Goal: Transaction & Acquisition: Purchase product/service

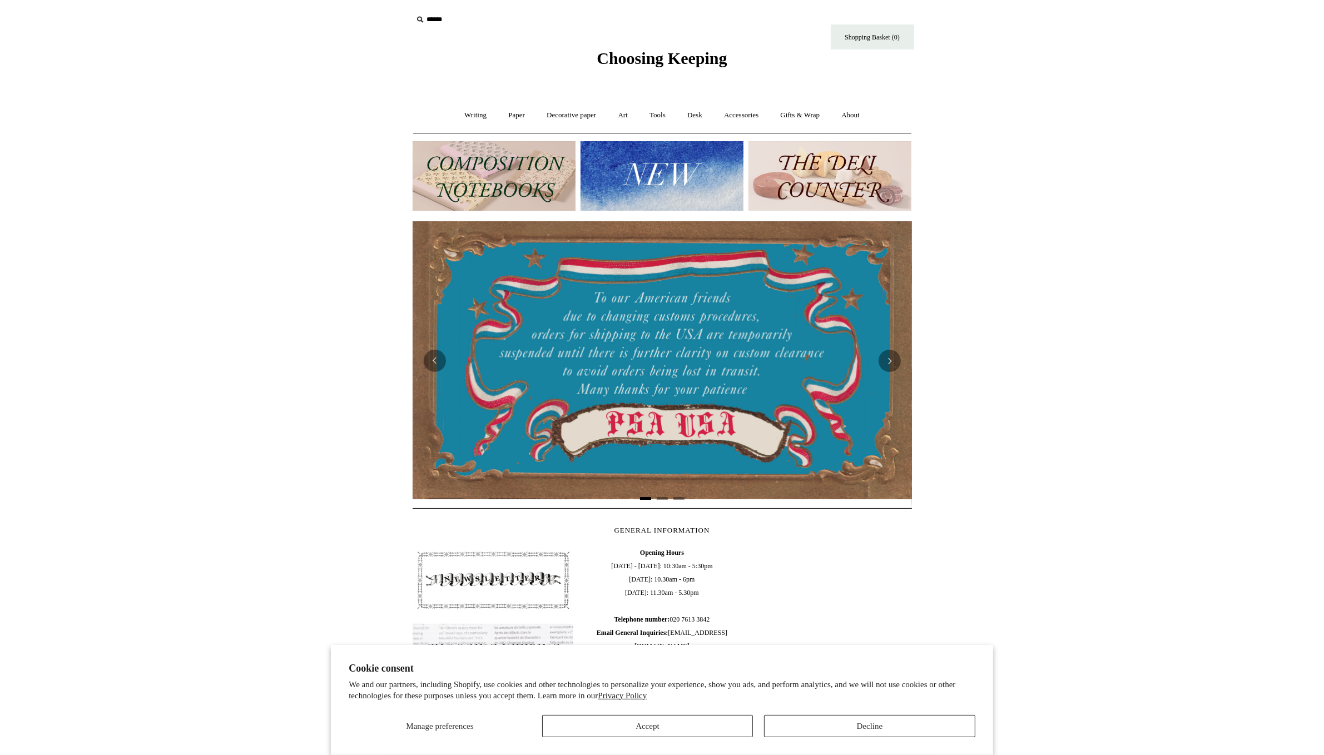
click at [463, 120] on link "Writing +" at bounding box center [475, 115] width 42 height 29
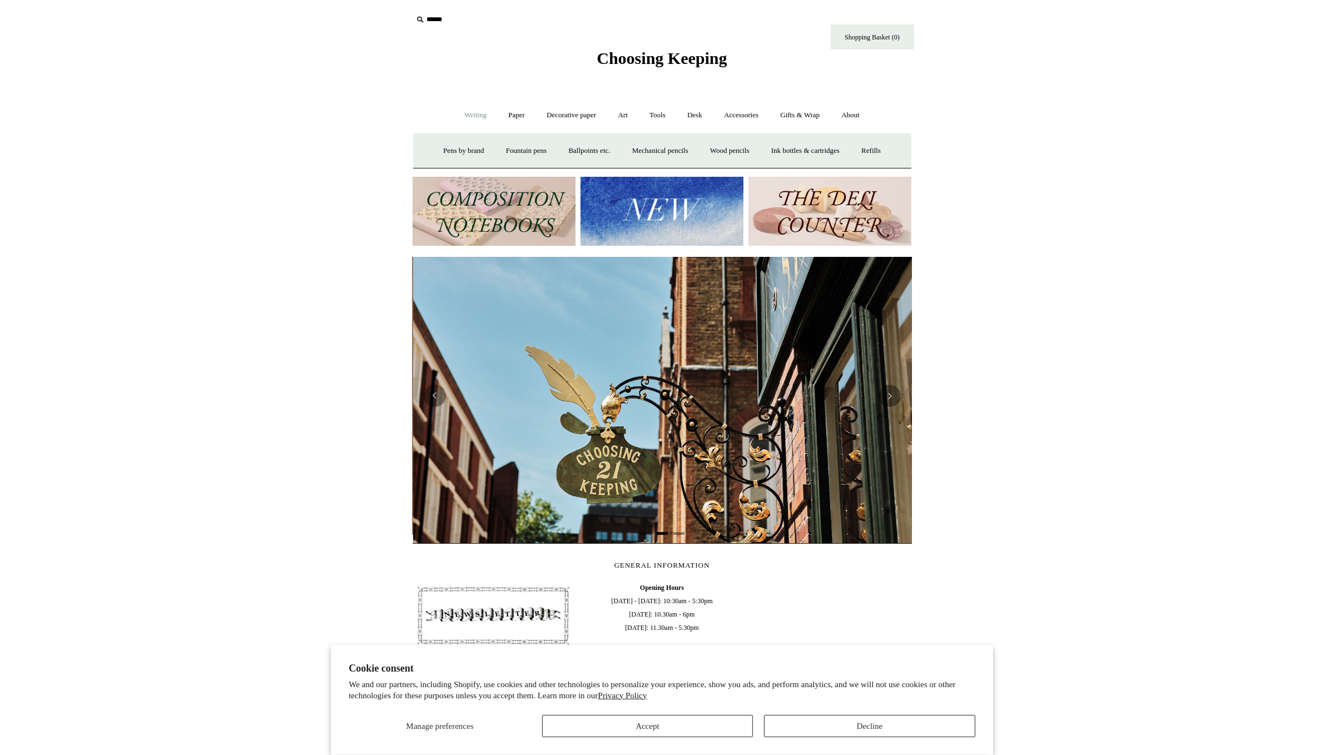
scroll to position [0, 499]
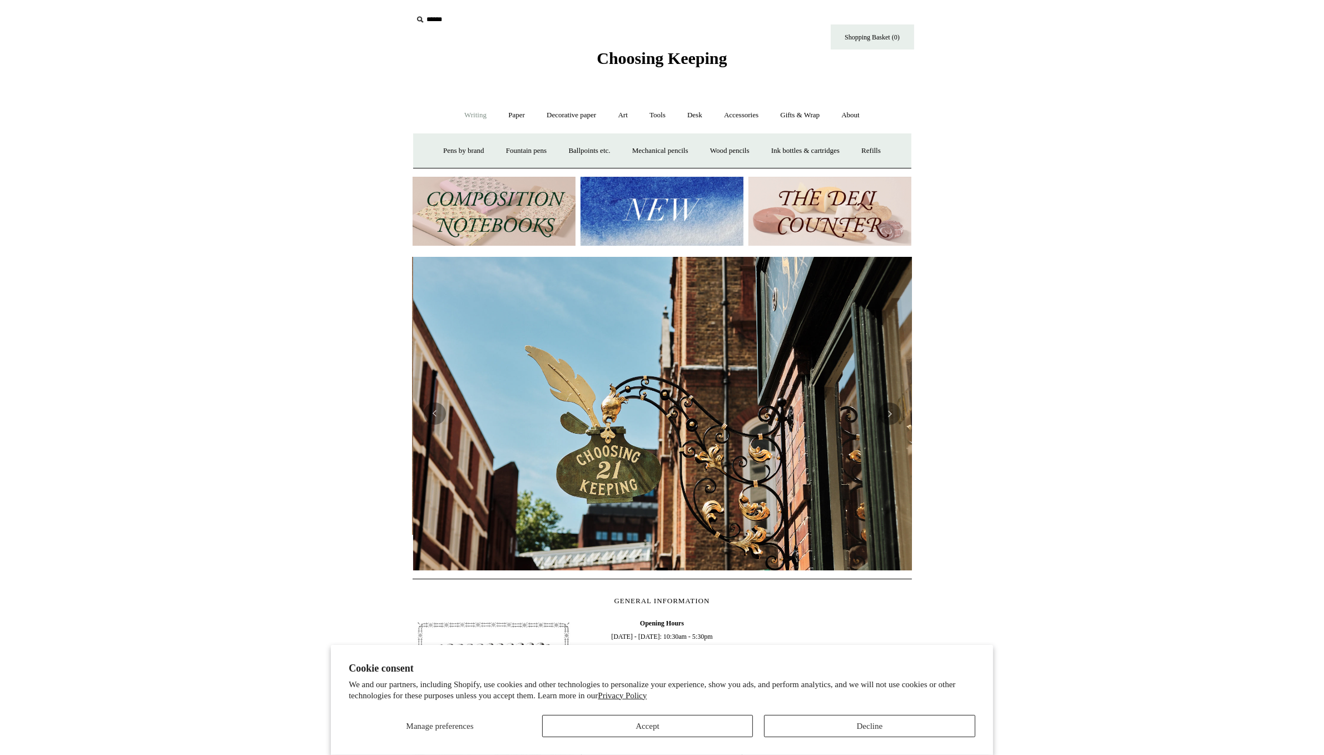
click at [577, 145] on link "Ballpoints etc. +" at bounding box center [590, 150] width 62 height 29
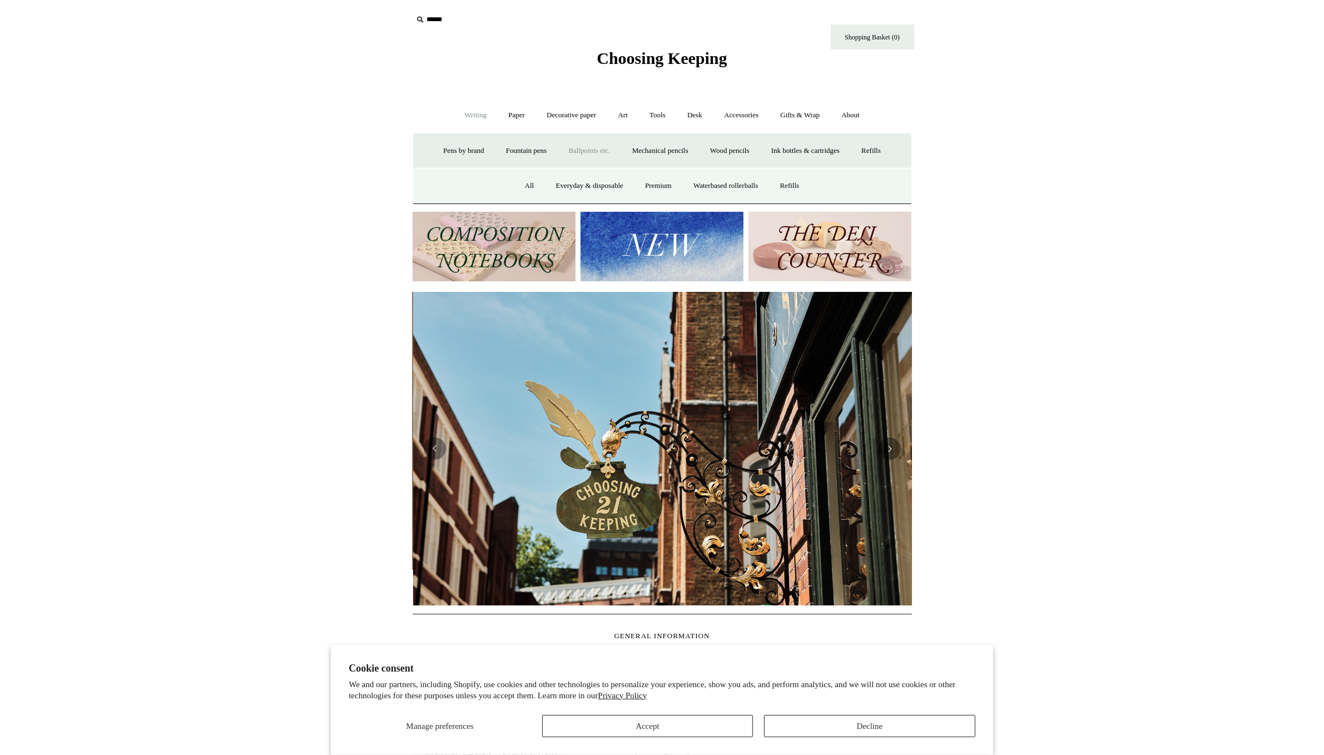
click at [518, 186] on link "All" at bounding box center [529, 185] width 29 height 29
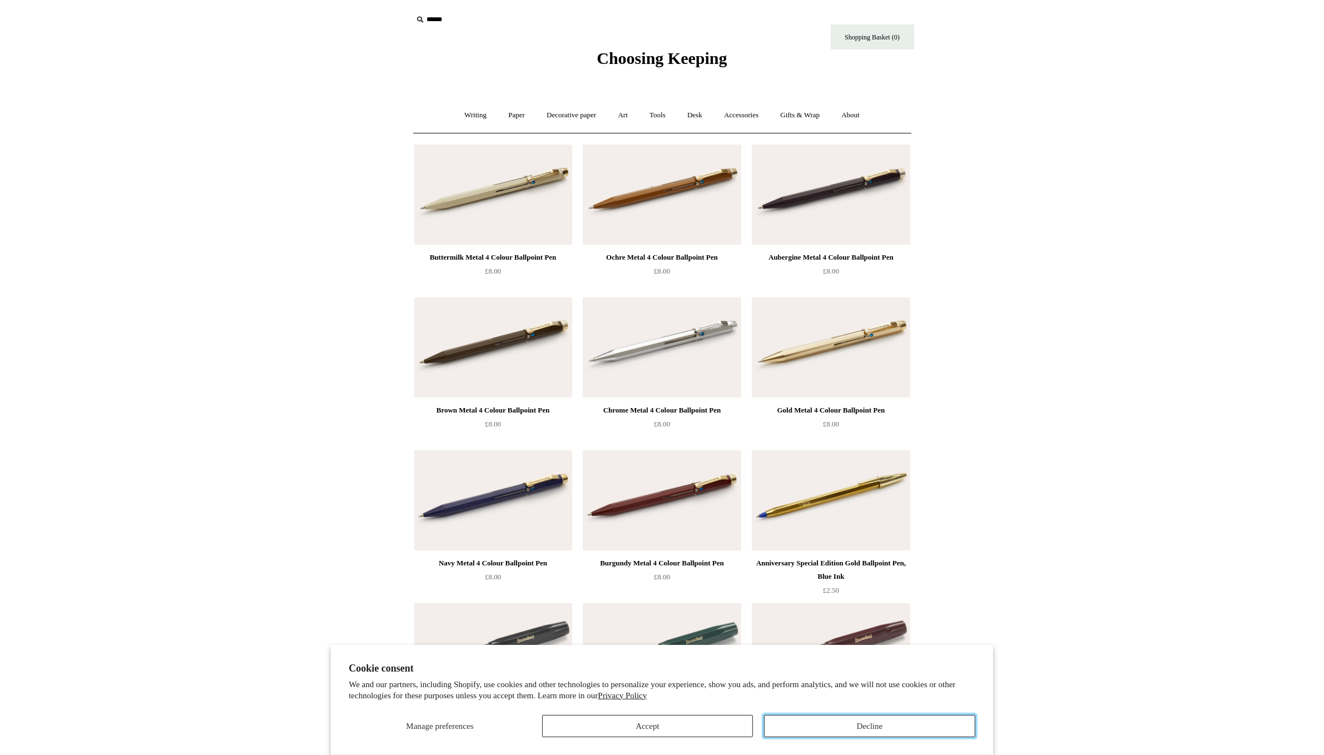
click at [891, 735] on button "Decline" at bounding box center [869, 726] width 211 height 22
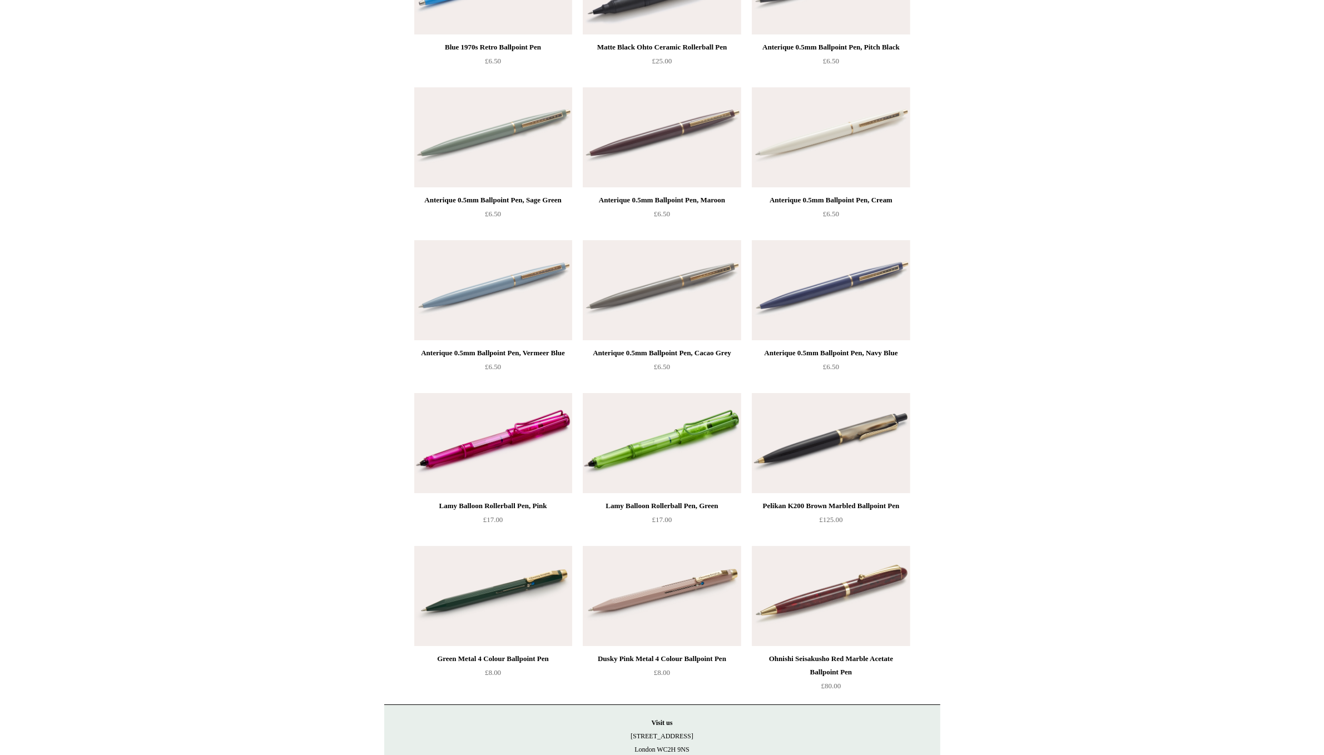
scroll to position [4647, 0]
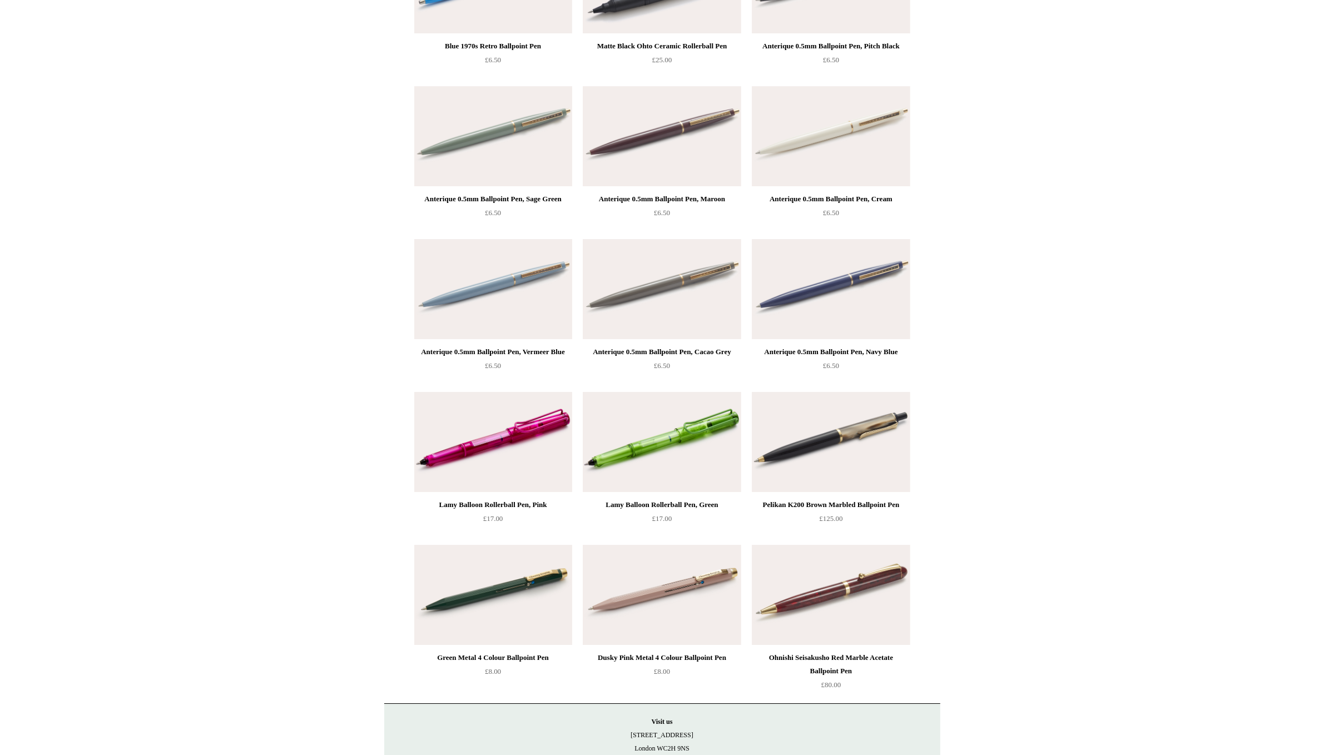
click at [540, 602] on img at bounding box center [493, 595] width 158 height 100
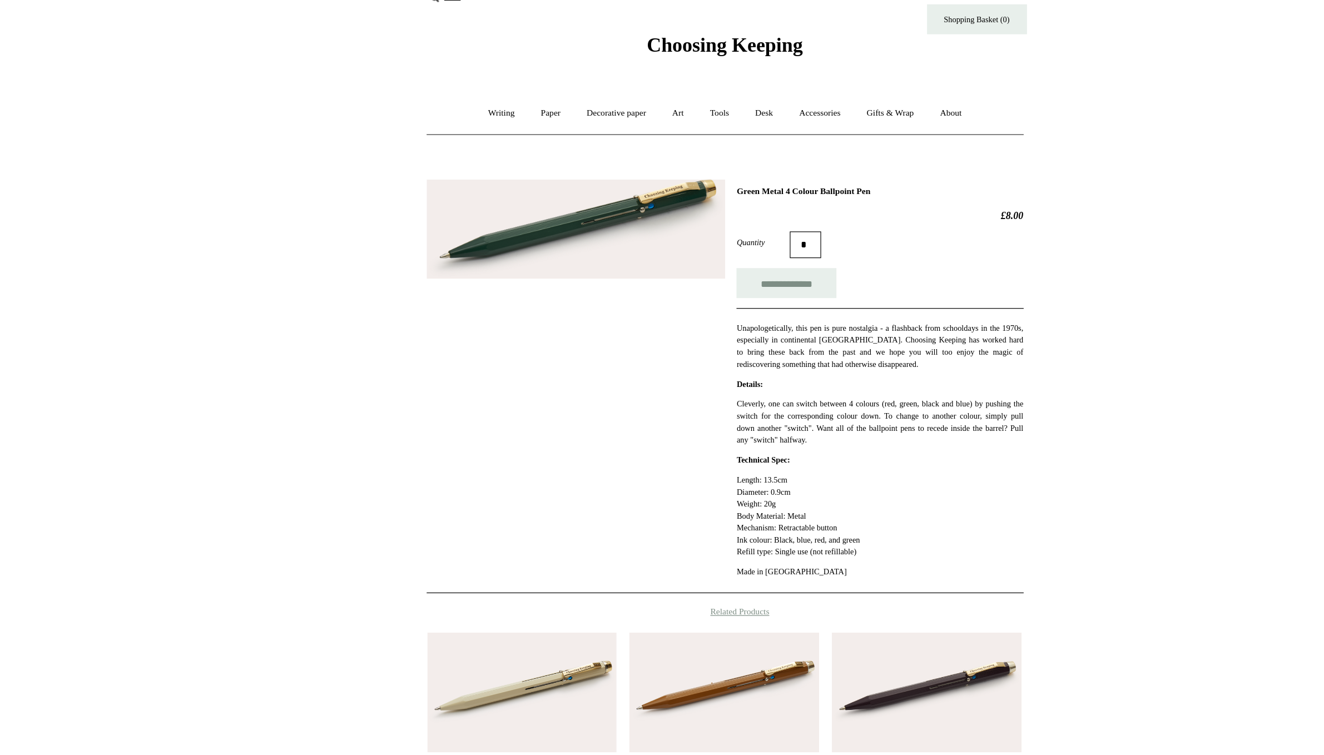
click at [726, 257] on input "**********" at bounding box center [713, 257] width 83 height 25
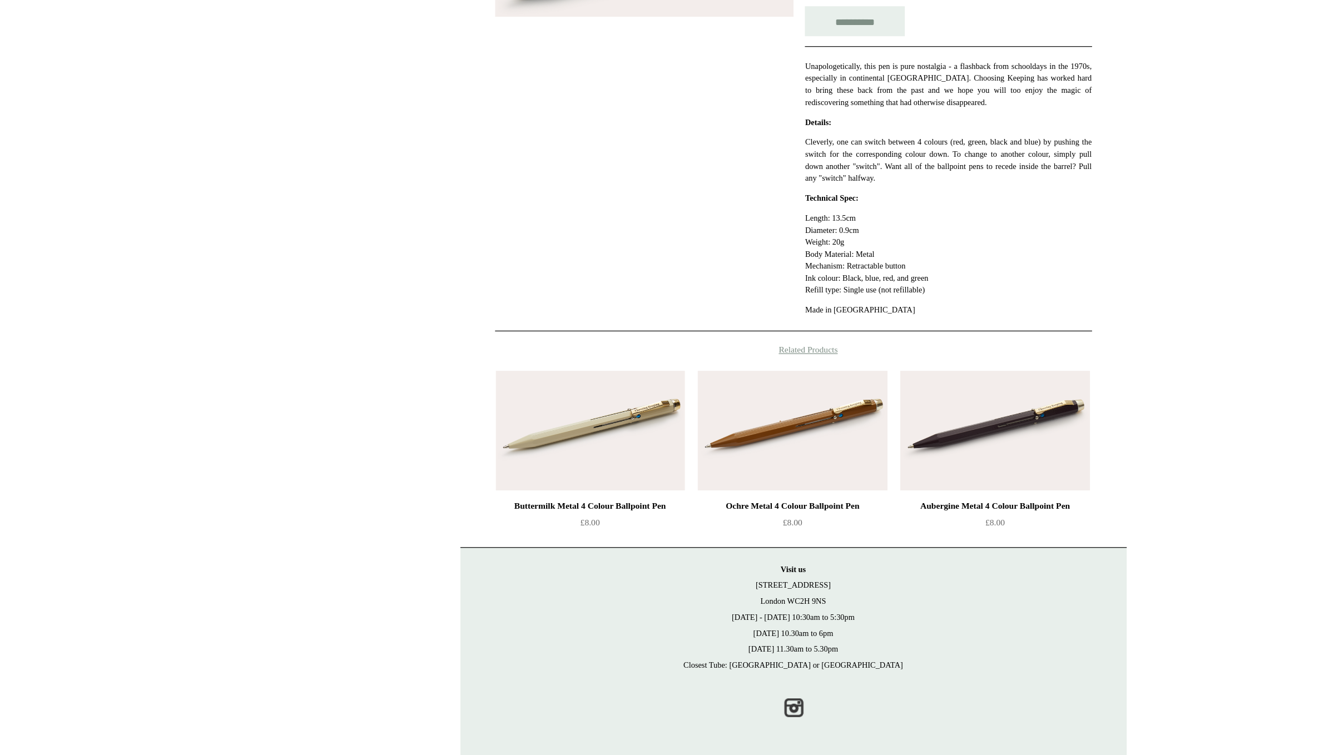
type input "**********"
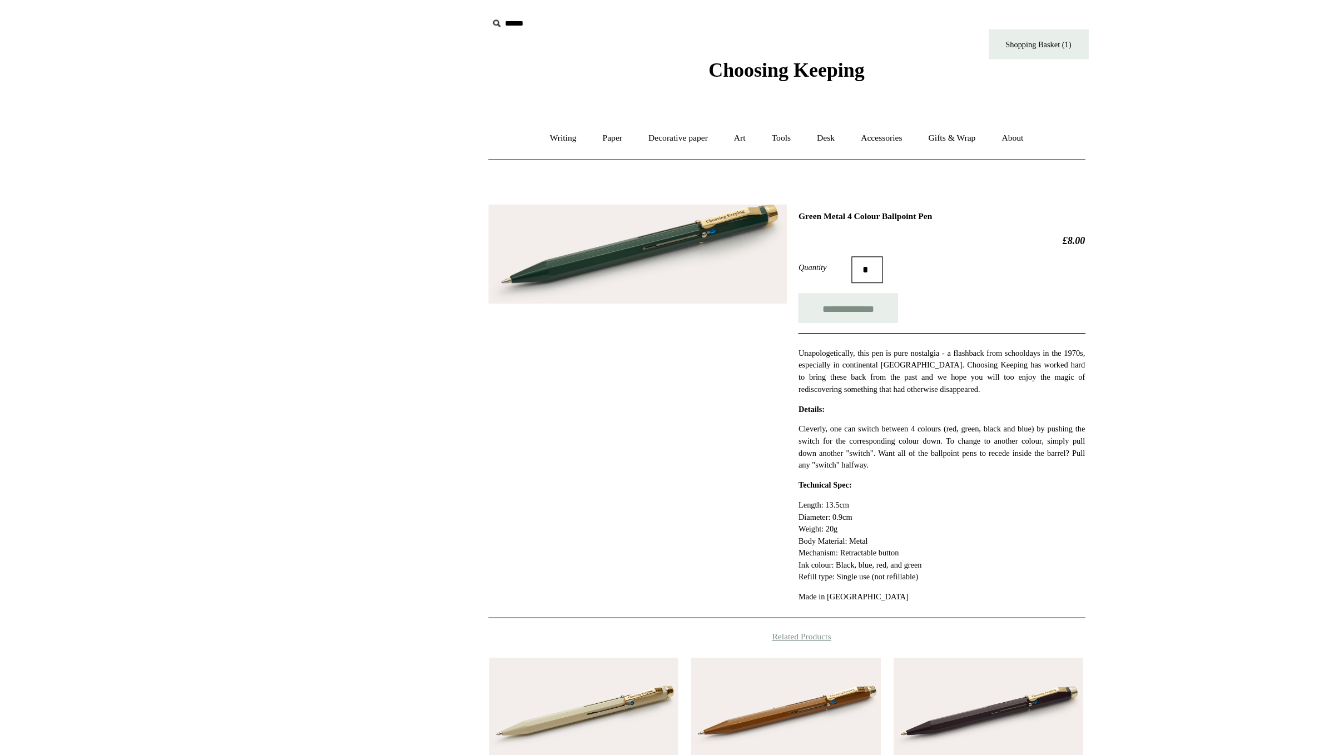
click at [507, 121] on link "Paper +" at bounding box center [516, 115] width 37 height 29
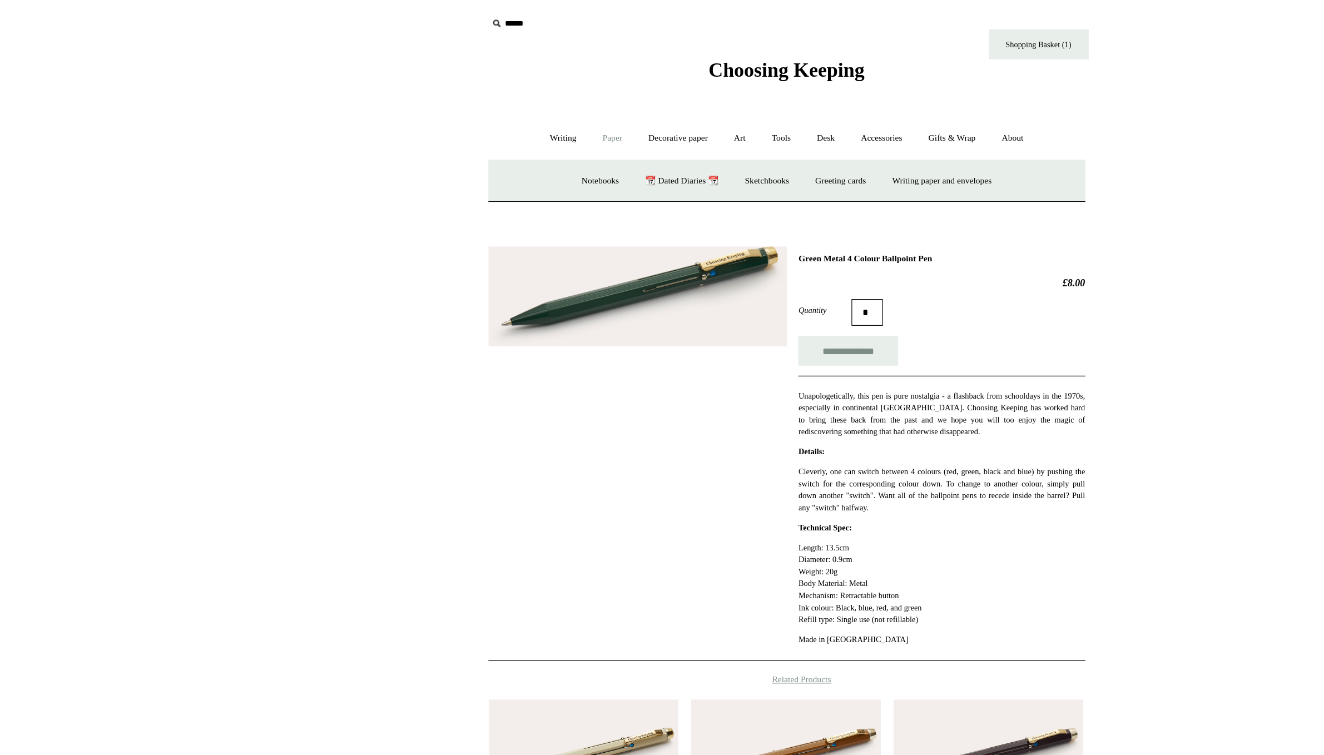
click at [568, 151] on link "📆 Dated Diaries 📆" at bounding box center [574, 150] width 81 height 29
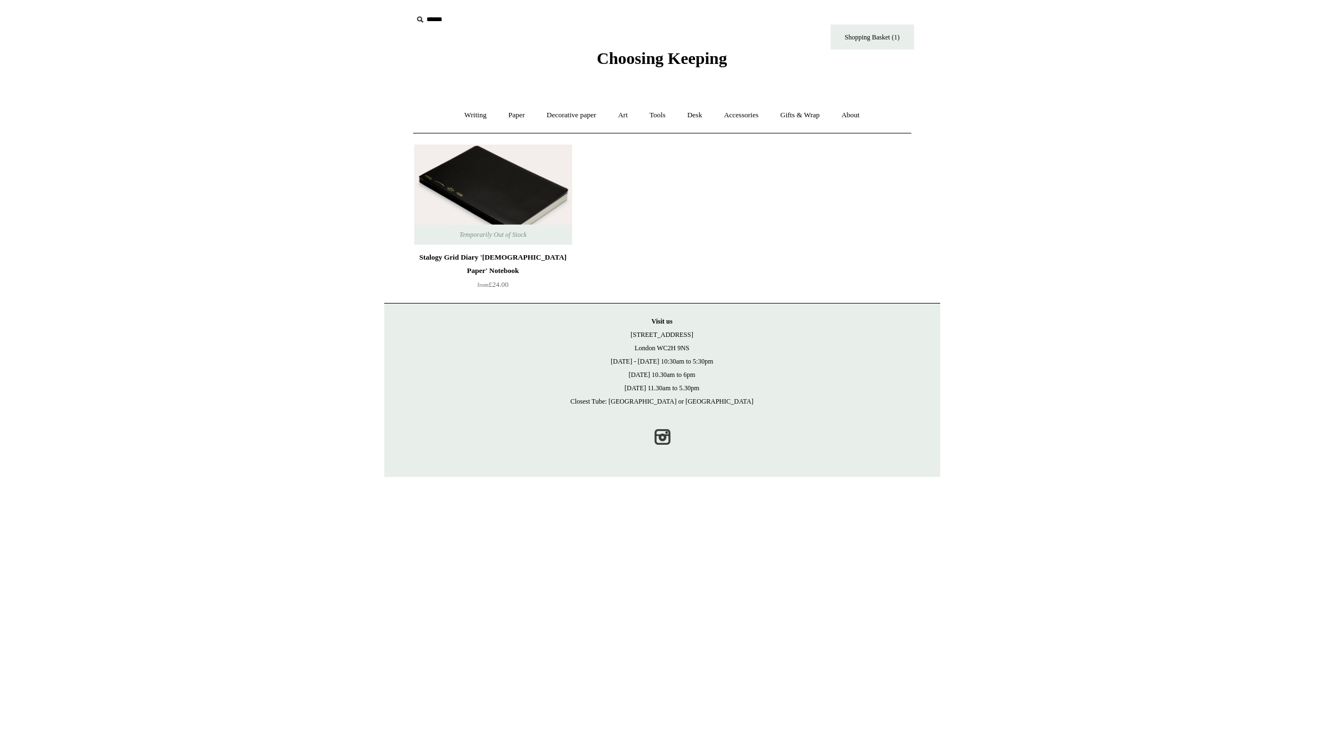
click at [745, 115] on link "Accessories +" at bounding box center [741, 115] width 55 height 29
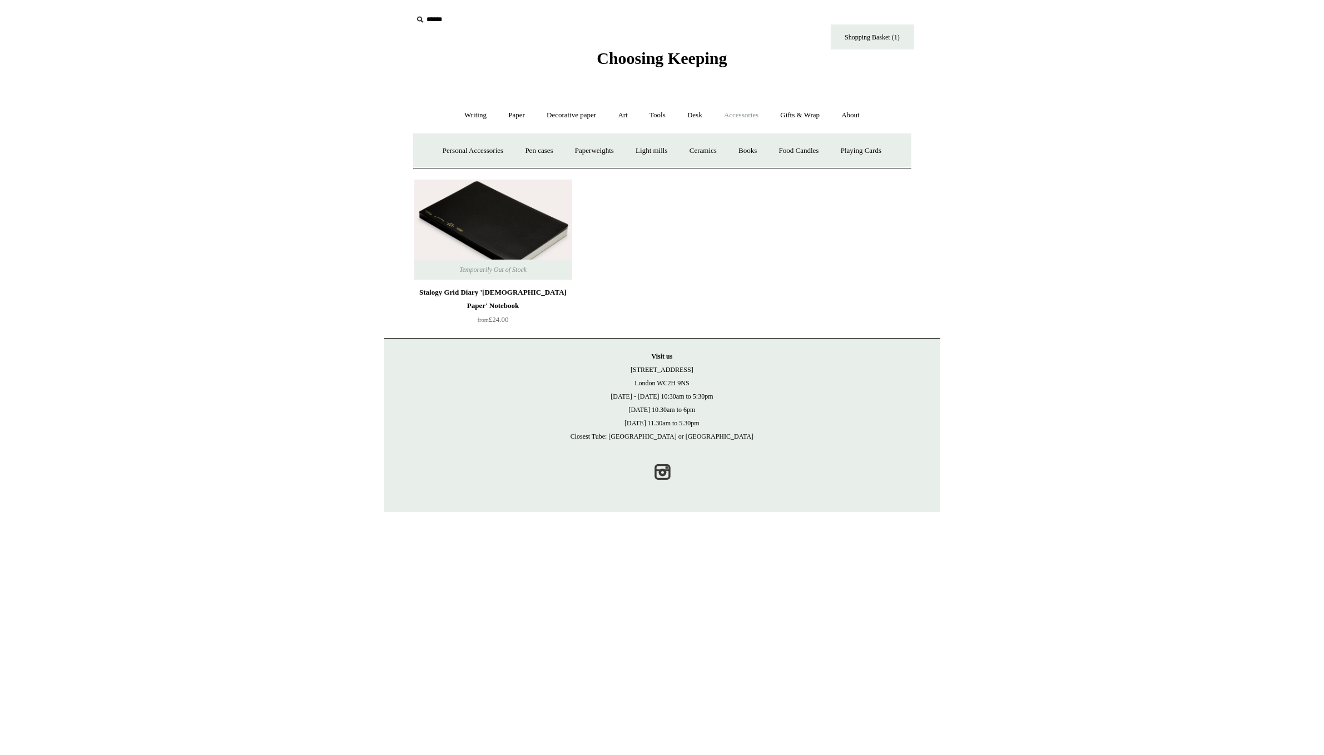
click at [702, 106] on link "Desk +" at bounding box center [694, 115] width 35 height 29
click at [571, 116] on link "Decorative paper +" at bounding box center [572, 115] width 70 height 29
click at [506, 118] on link "Paper +" at bounding box center [516, 115] width 37 height 29
click at [489, 157] on link "Notebooks +" at bounding box center [506, 150] width 51 height 29
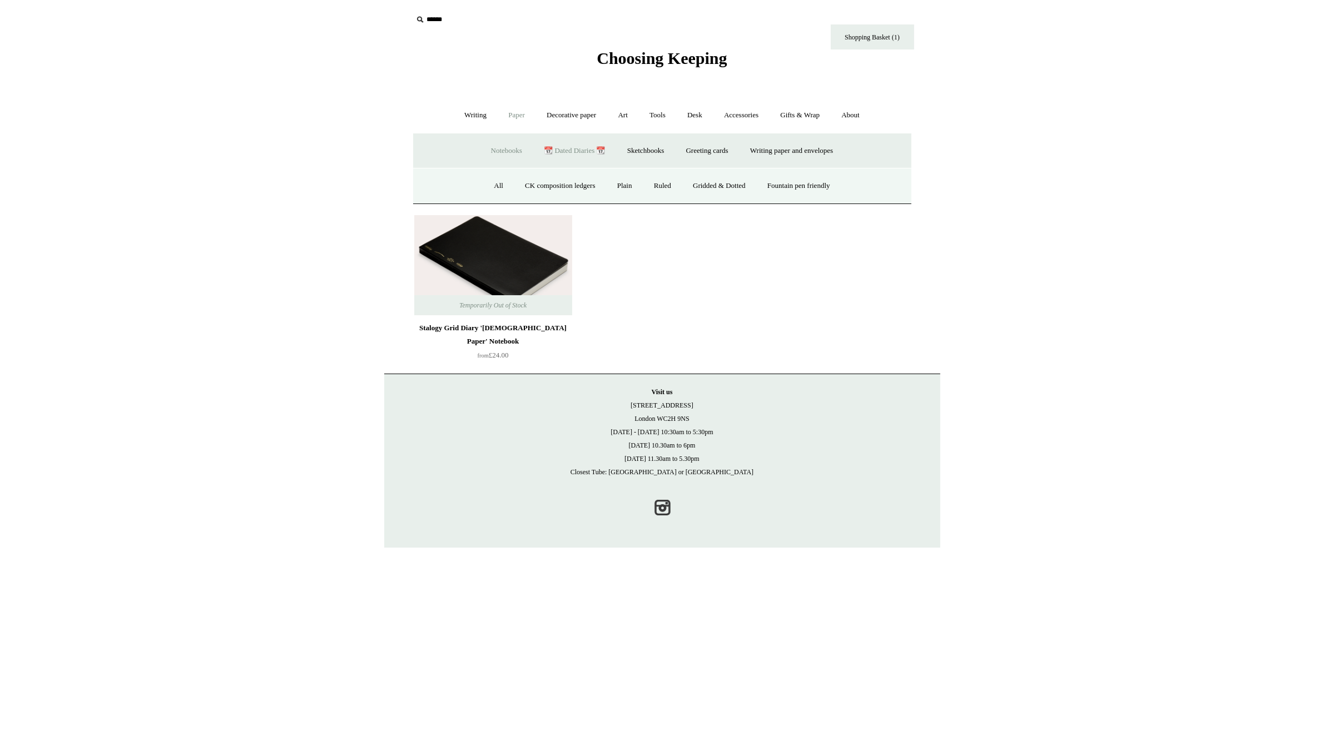
click at [487, 186] on link "All" at bounding box center [498, 185] width 29 height 29
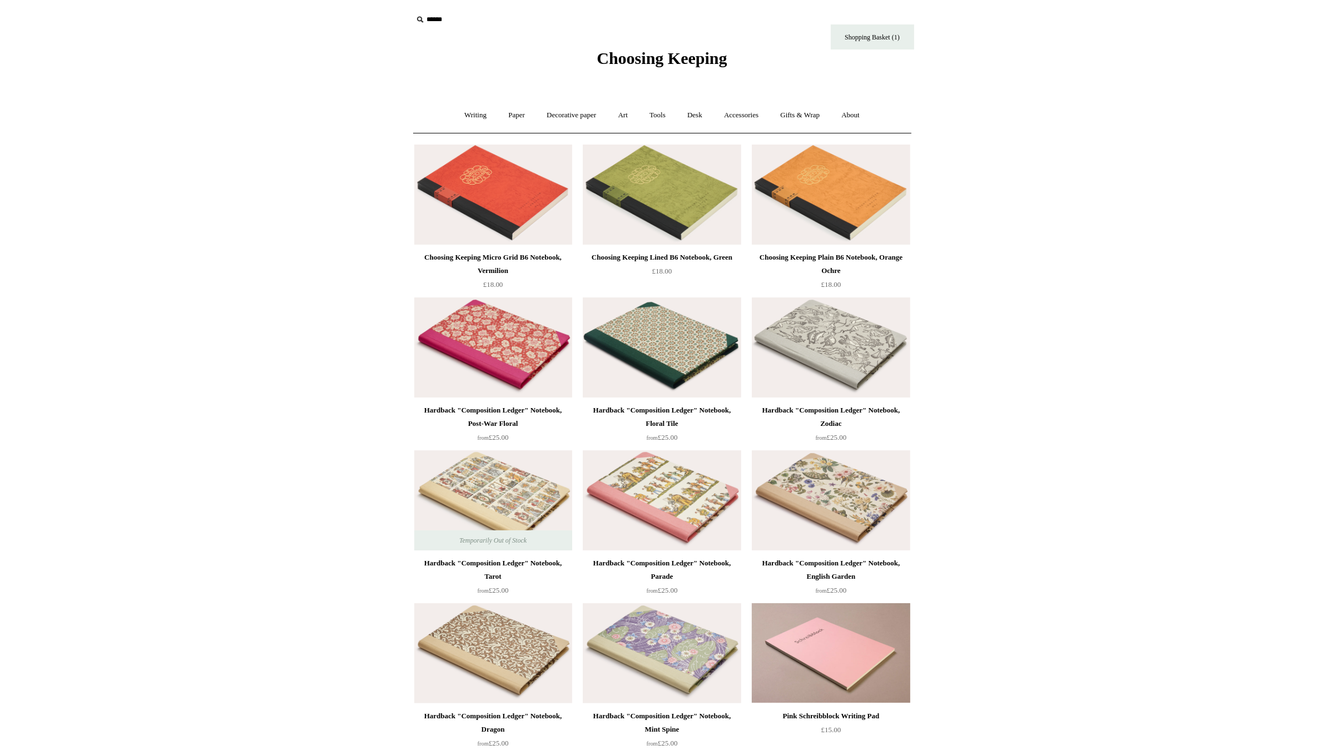
click at [473, 122] on link "Writing +" at bounding box center [475, 115] width 42 height 29
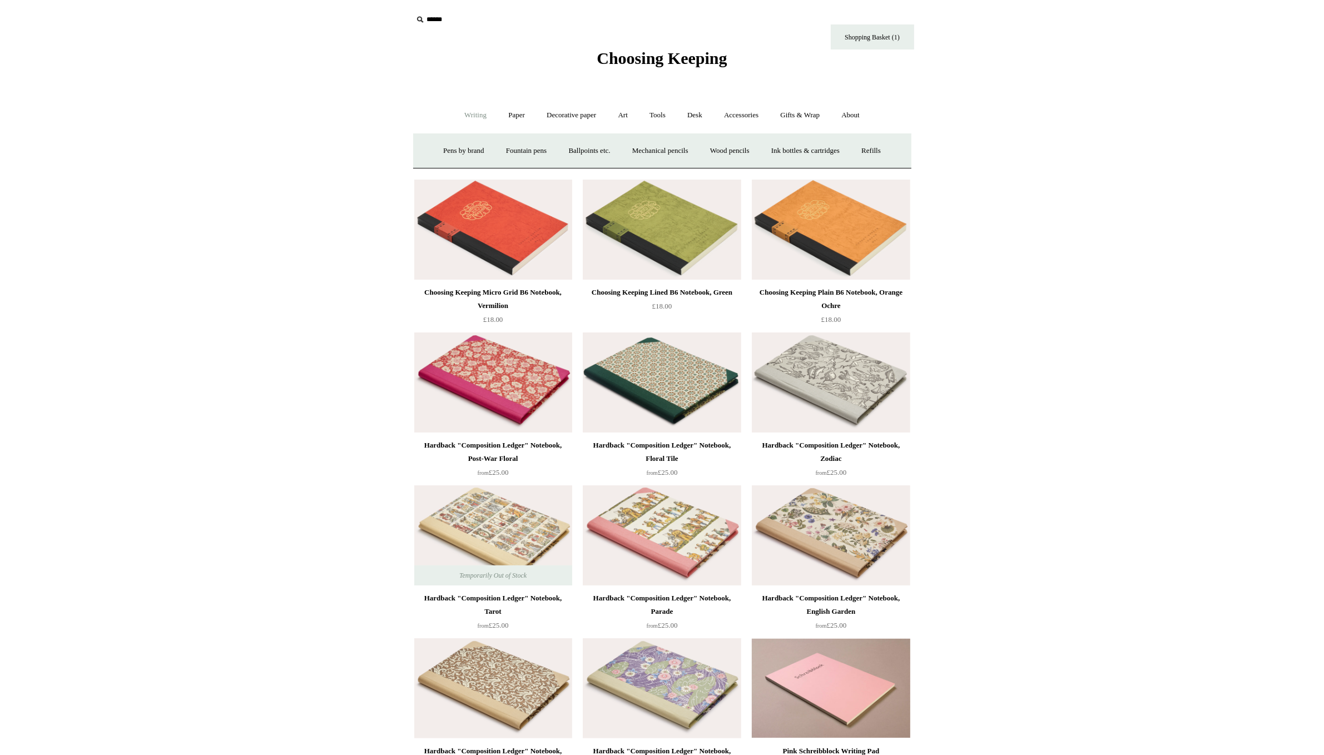
click at [579, 154] on link "Ballpoints etc. +" at bounding box center [590, 150] width 62 height 29
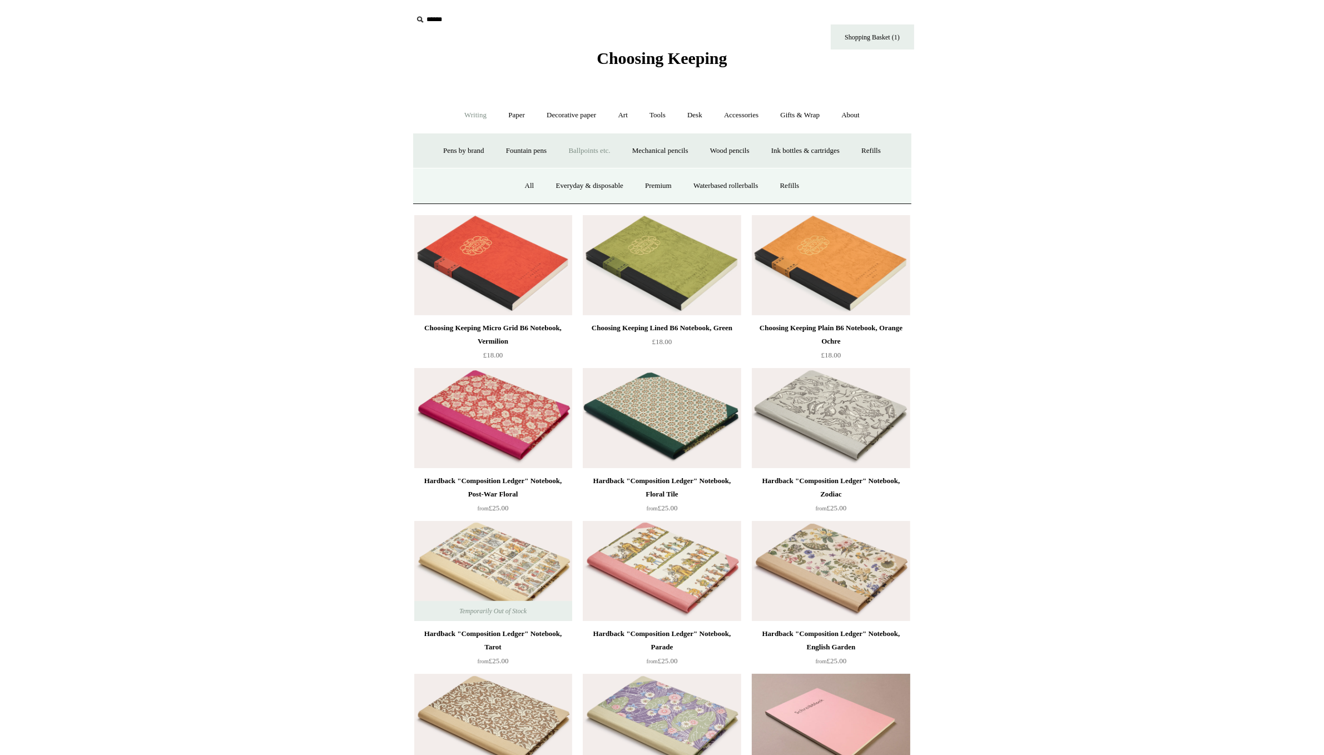
click at [656, 193] on link "Premium" at bounding box center [658, 185] width 47 height 29
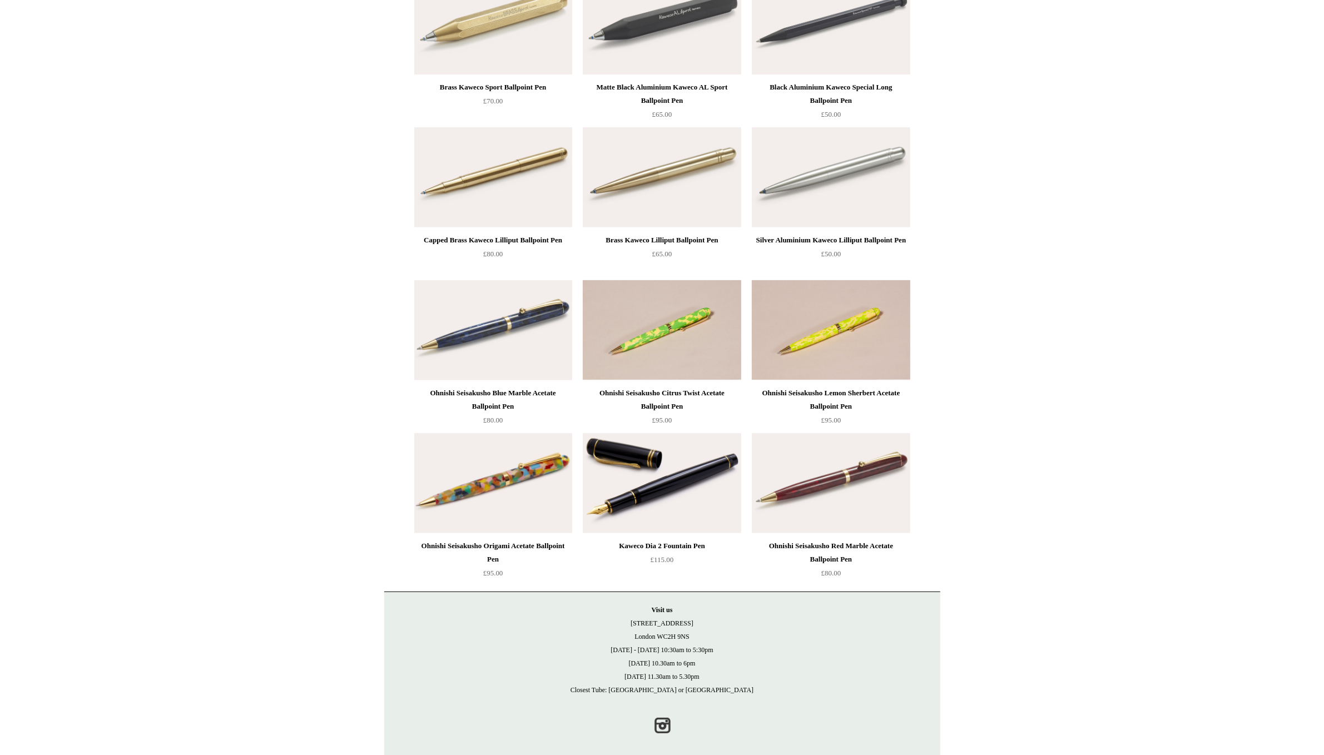
scroll to position [479, 0]
